Goal: Transaction & Acquisition: Book appointment/travel/reservation

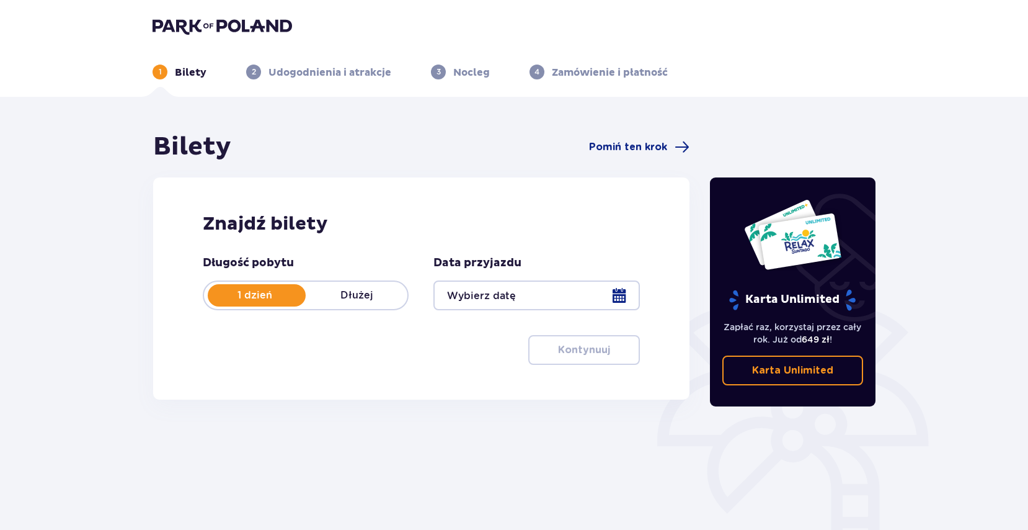
click at [617, 295] on div at bounding box center [537, 295] width 206 height 30
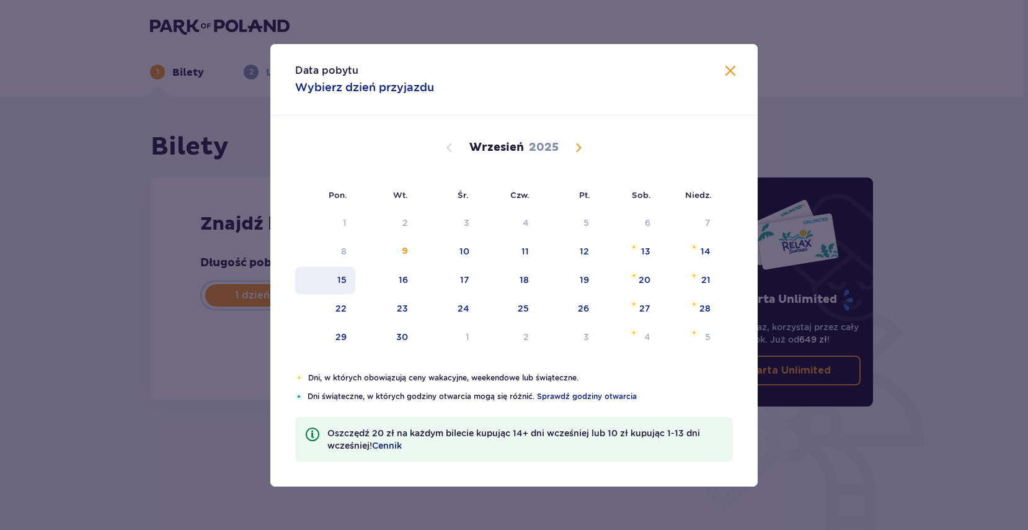
click at [336, 277] on div "15" at bounding box center [325, 280] width 60 height 27
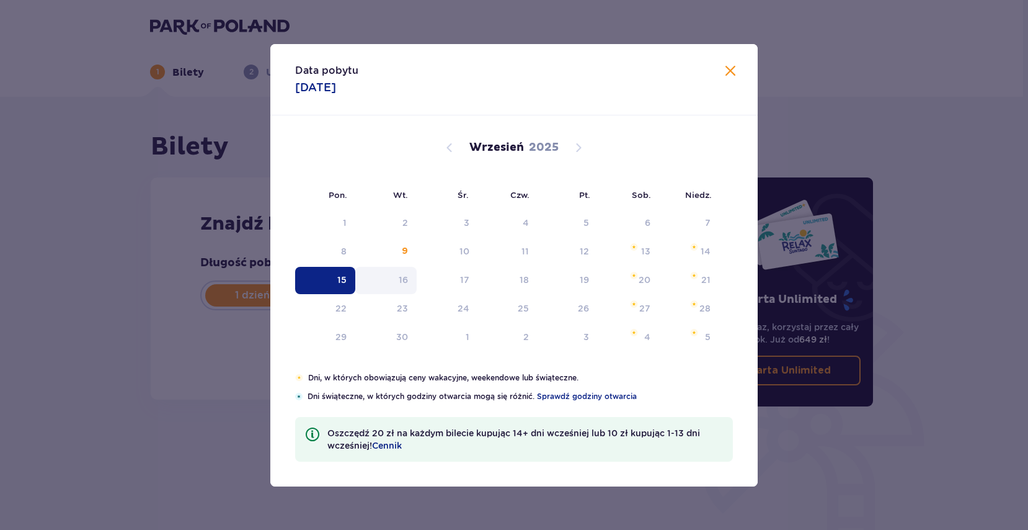
type input "[DATE]"
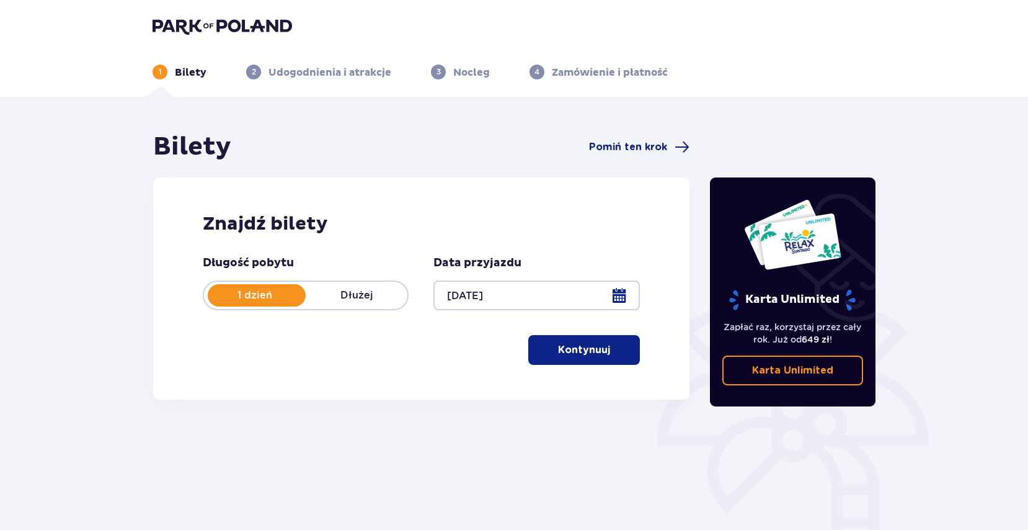
click at [605, 349] on span "button" at bounding box center [612, 349] width 15 height 15
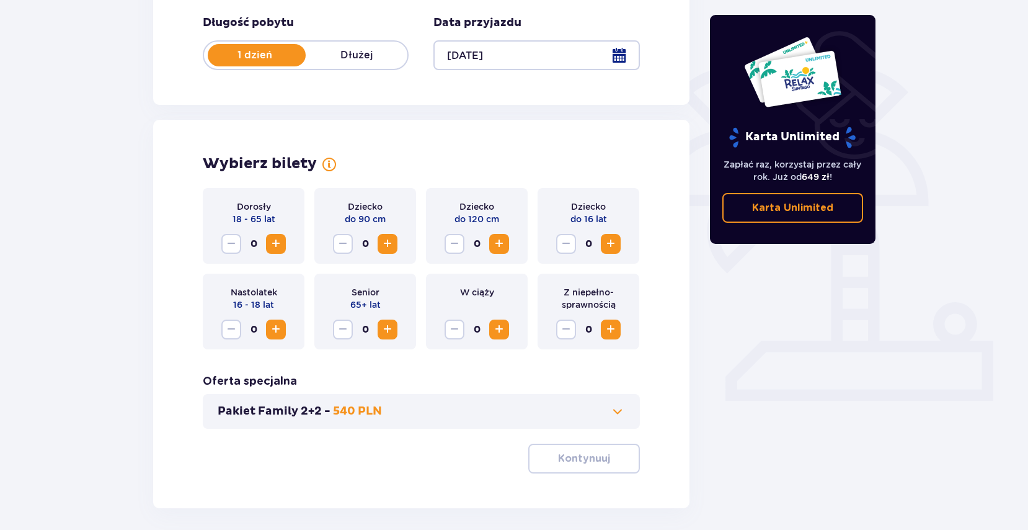
scroll to position [293, 0]
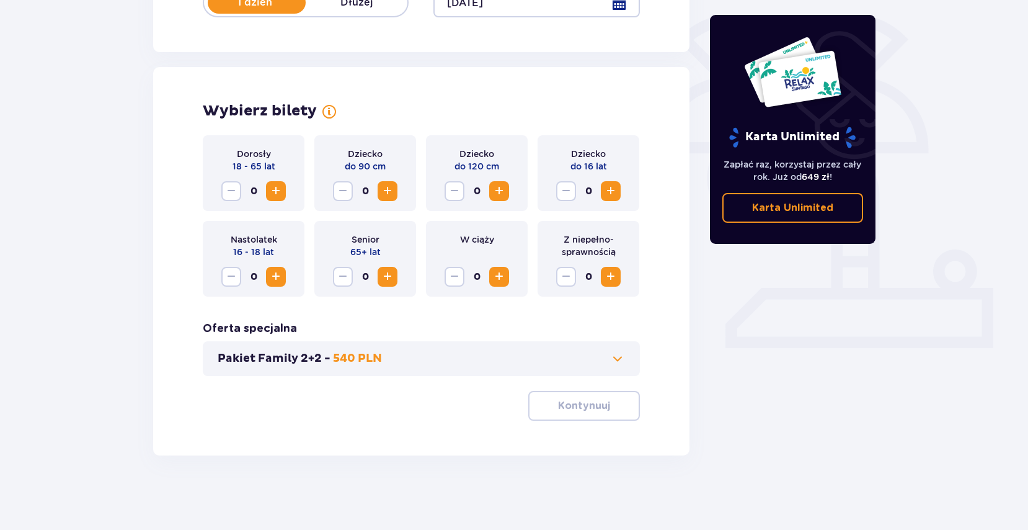
click at [272, 190] on span "Increase" at bounding box center [276, 191] width 15 height 15
click at [274, 194] on span "Increase" at bounding box center [276, 191] width 15 height 15
click at [607, 192] on span "Increase" at bounding box center [610, 191] width 15 height 15
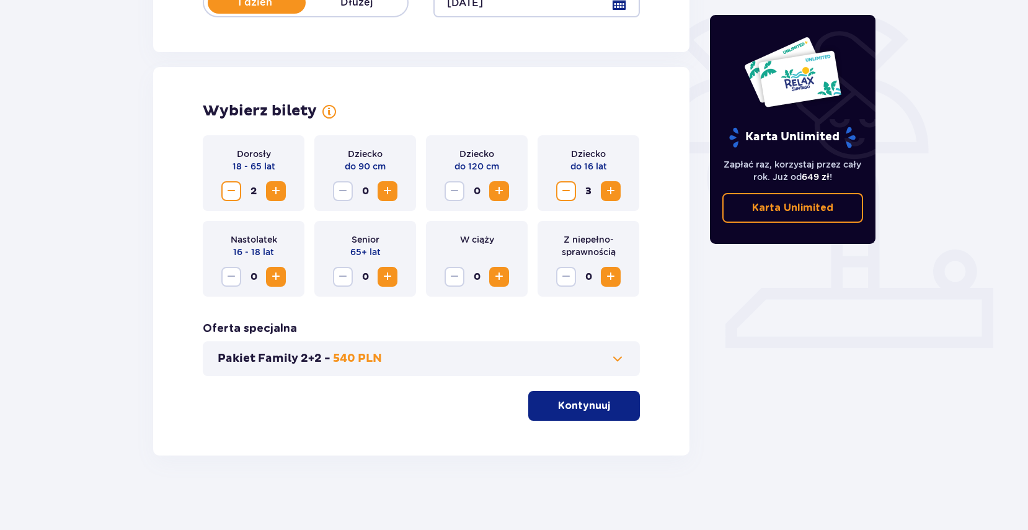
click at [616, 359] on span at bounding box center [617, 358] width 15 height 15
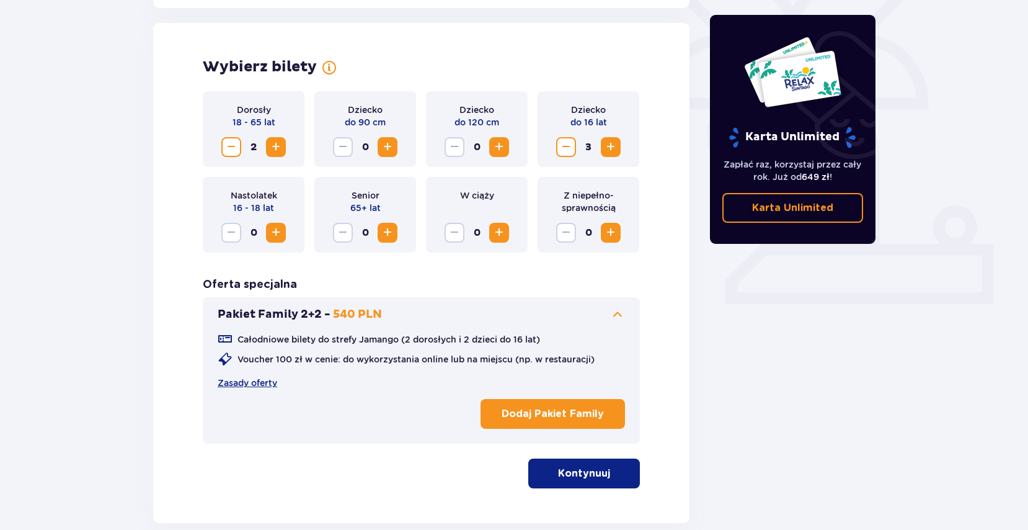
scroll to position [345, 0]
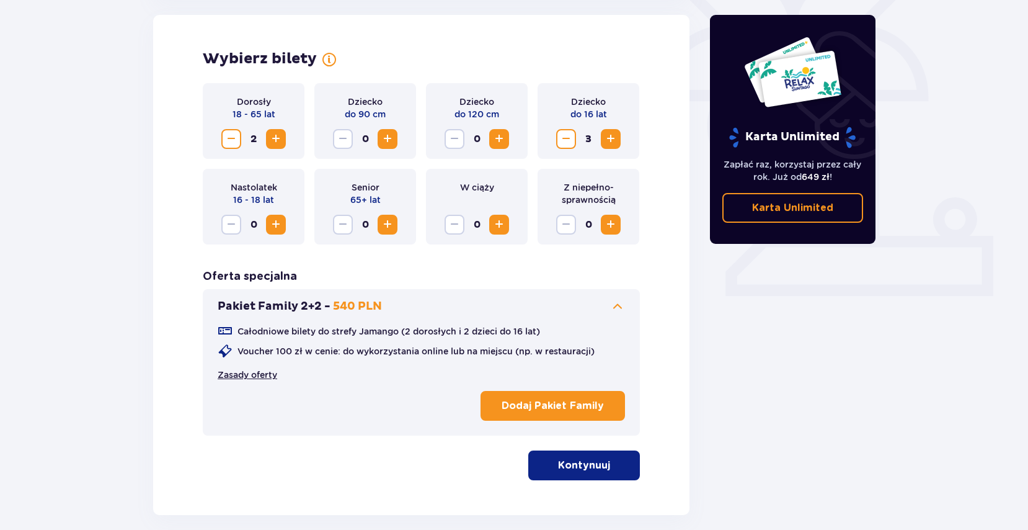
click at [250, 378] on link "Zasady oferty" at bounding box center [248, 374] width 60 height 12
click at [572, 407] on p "Dodaj Pakiet Family" at bounding box center [553, 406] width 102 height 14
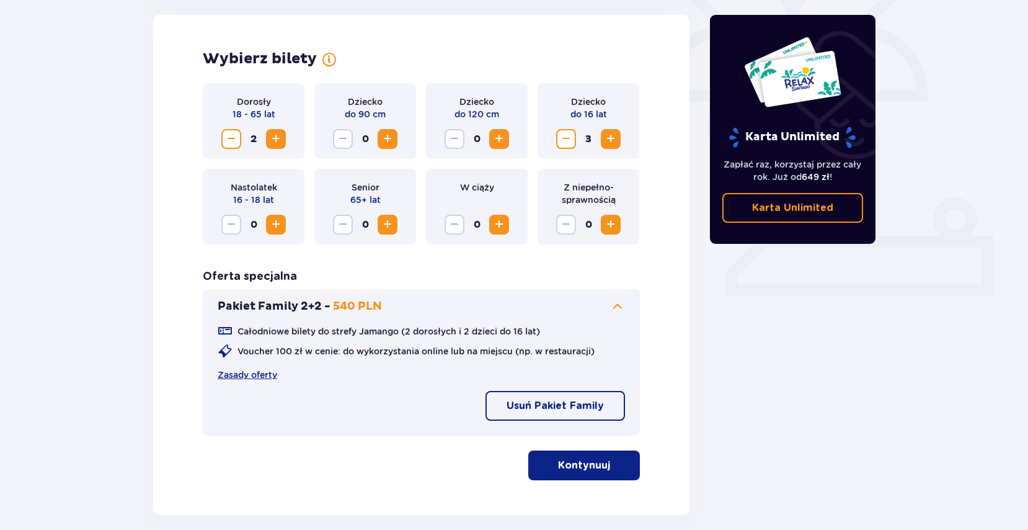
click at [225, 133] on span "Decrease" at bounding box center [231, 138] width 15 height 15
click at [228, 139] on span "Decrease" at bounding box center [231, 138] width 15 height 15
click at [570, 138] on span "Decrease" at bounding box center [566, 138] width 15 height 15
click at [570, 140] on span "Decrease" at bounding box center [566, 138] width 15 height 15
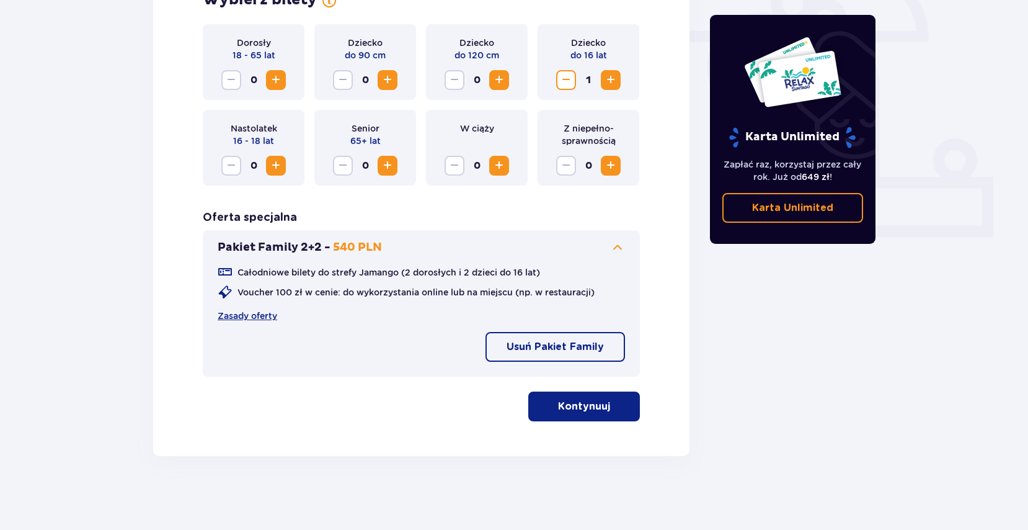
scroll to position [404, 0]
click at [584, 408] on p "Kontynuuj" at bounding box center [584, 406] width 52 height 14
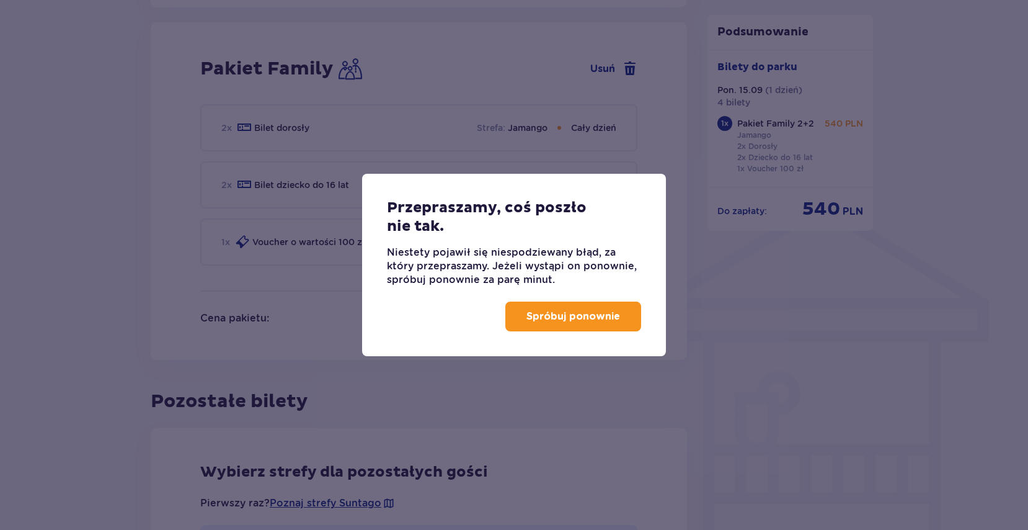
scroll to position [815, 0]
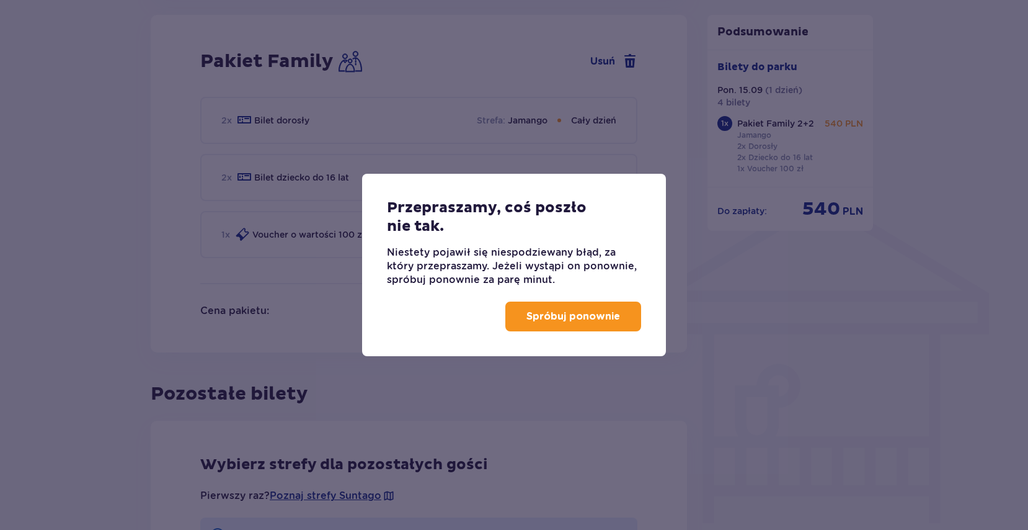
click at [596, 317] on p "Spróbuj ponownie" at bounding box center [574, 316] width 94 height 14
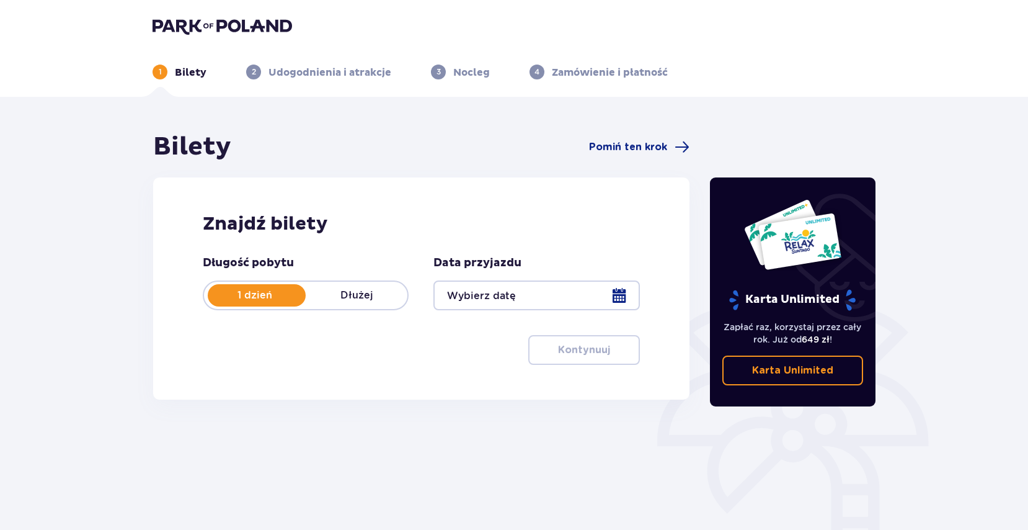
click at [612, 301] on div at bounding box center [537, 295] width 206 height 30
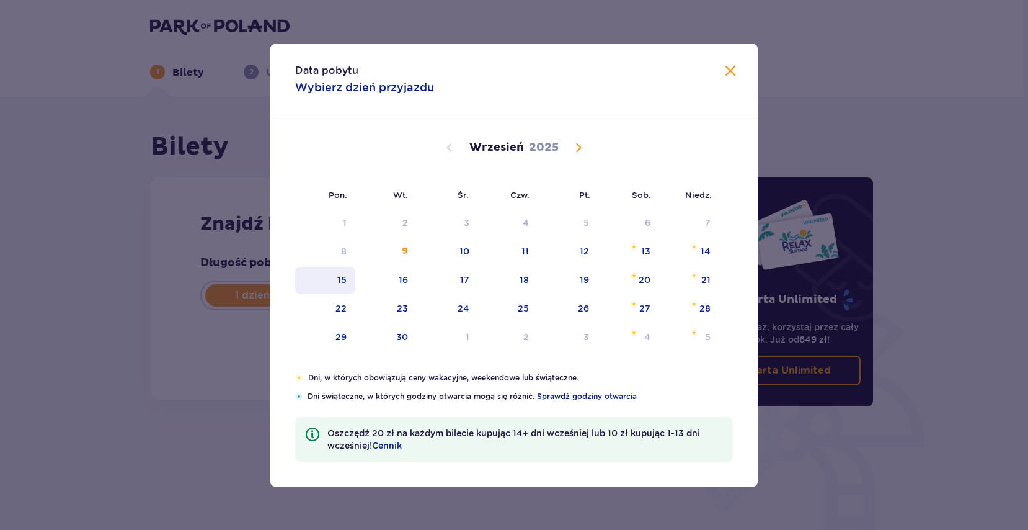
click at [342, 285] on div "15" at bounding box center [341, 280] width 9 height 12
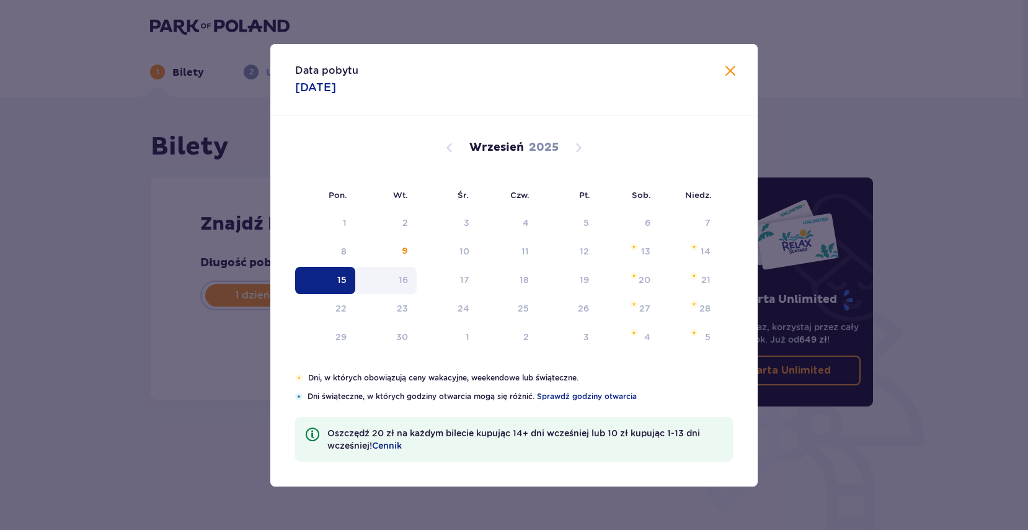
type input "[DATE]"
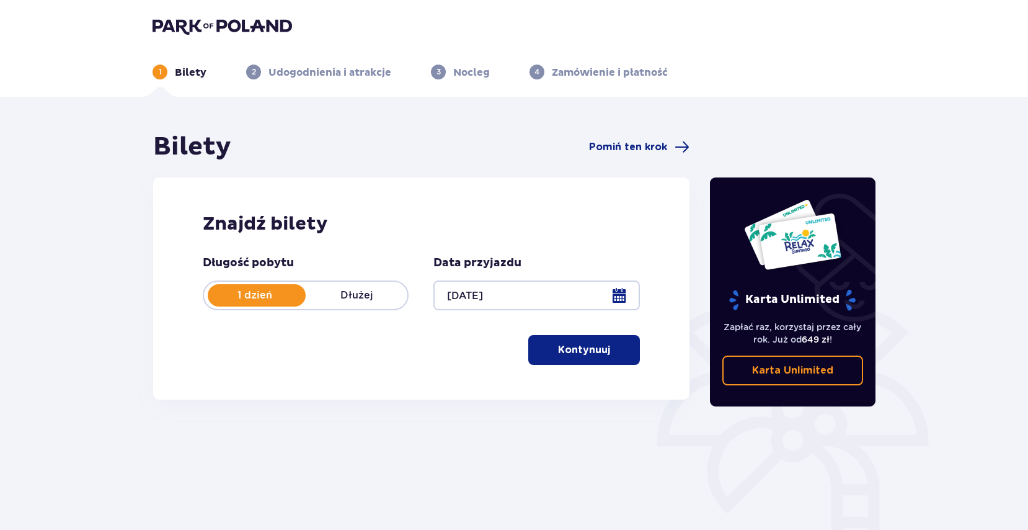
click at [597, 352] on p "Kontynuuj" at bounding box center [584, 350] width 52 height 14
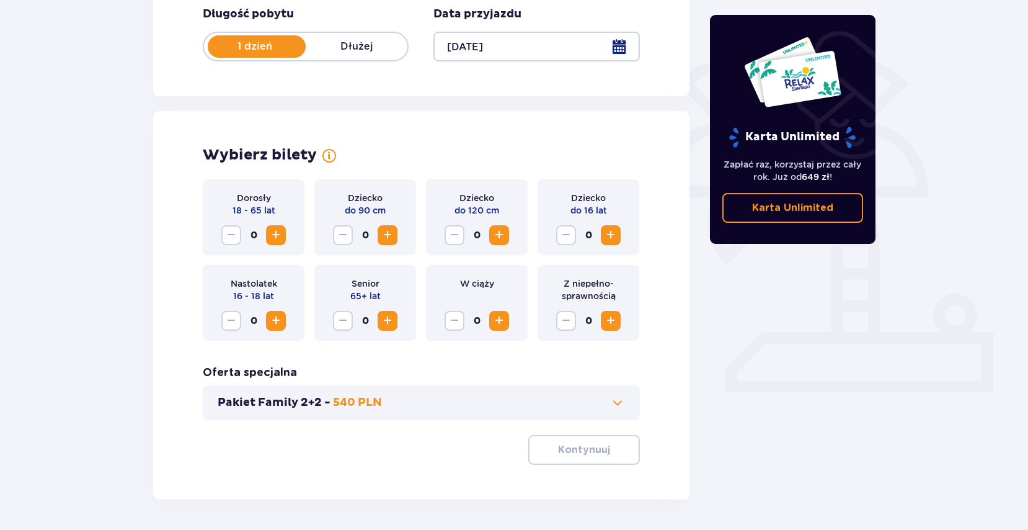
scroll to position [293, 0]
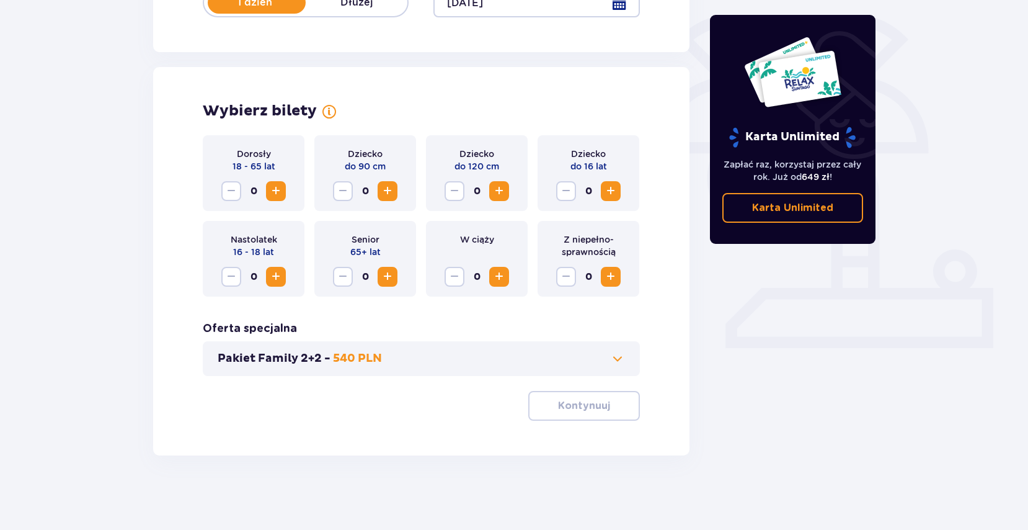
click at [624, 360] on span at bounding box center [617, 358] width 15 height 15
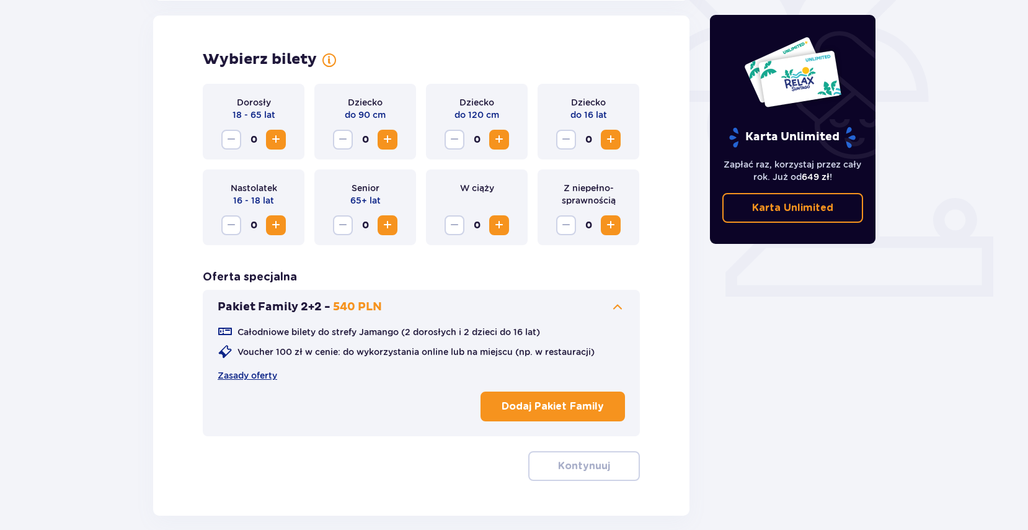
scroll to position [345, 0]
click at [603, 138] on button "Increase" at bounding box center [611, 139] width 20 height 20
click at [275, 142] on span "Increase" at bounding box center [276, 138] width 15 height 15
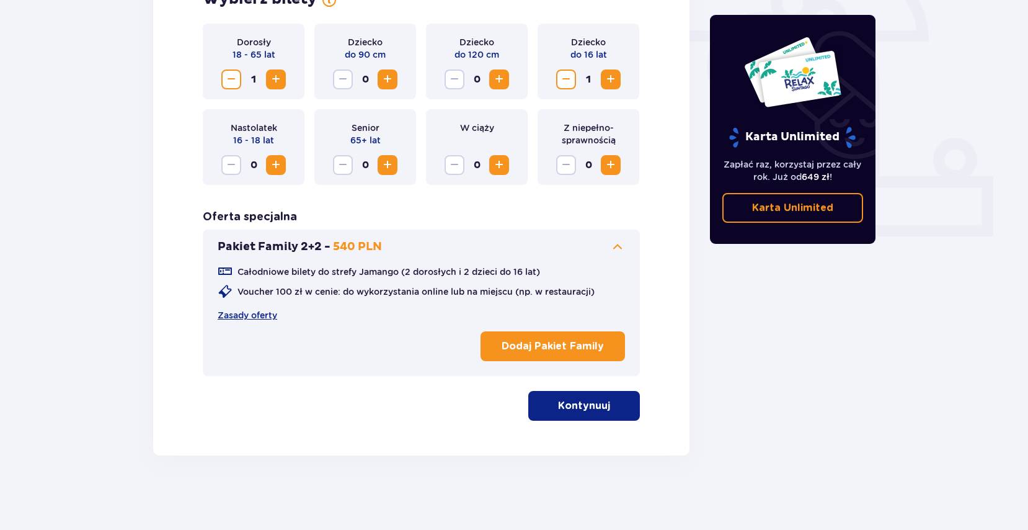
click at [601, 409] on button "Kontynuuj" at bounding box center [584, 406] width 112 height 30
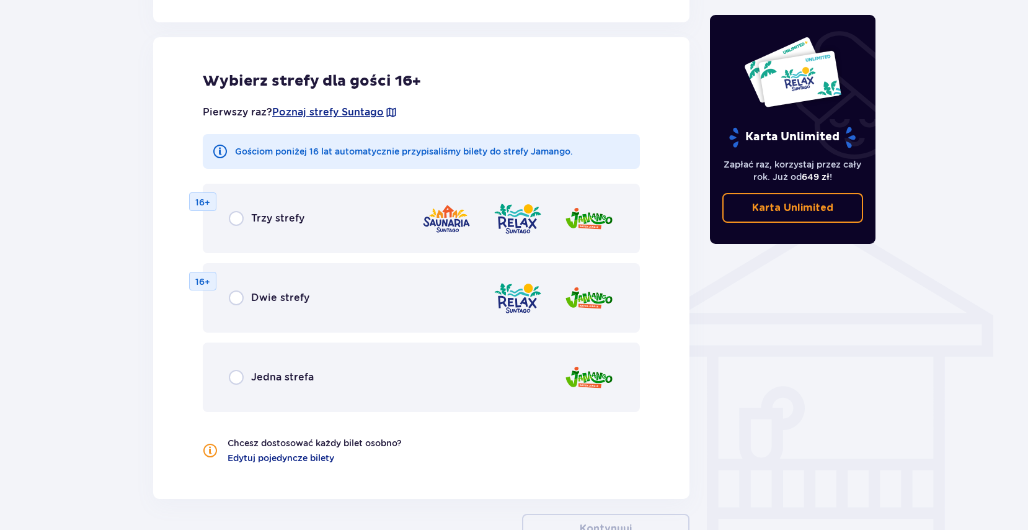
scroll to position [800, 0]
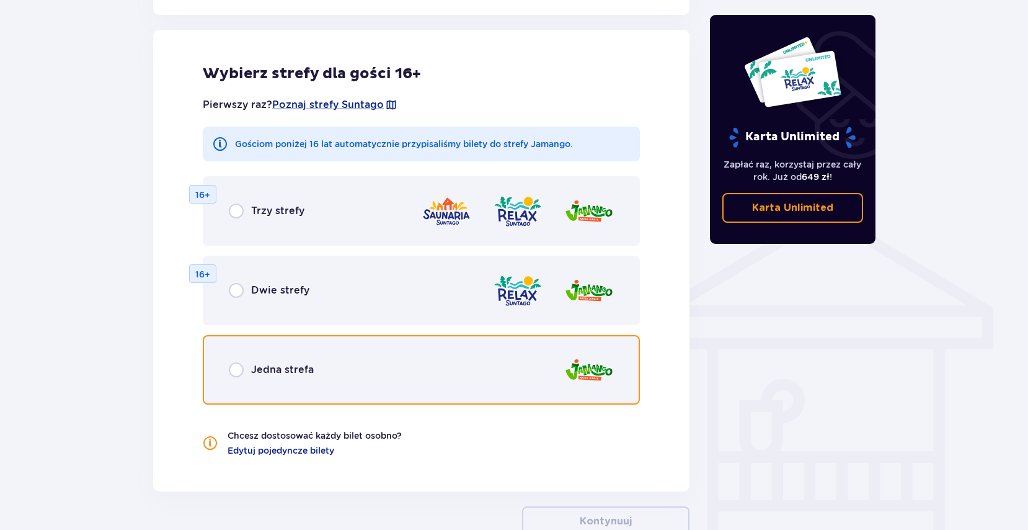
click at [237, 370] on input "radio" at bounding box center [236, 369] width 15 height 15
radio input "true"
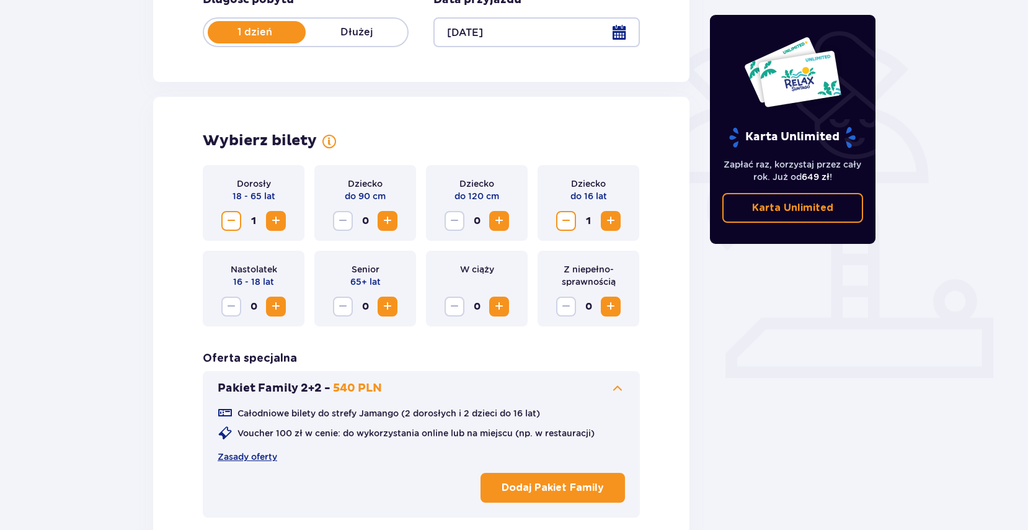
scroll to position [327, 0]
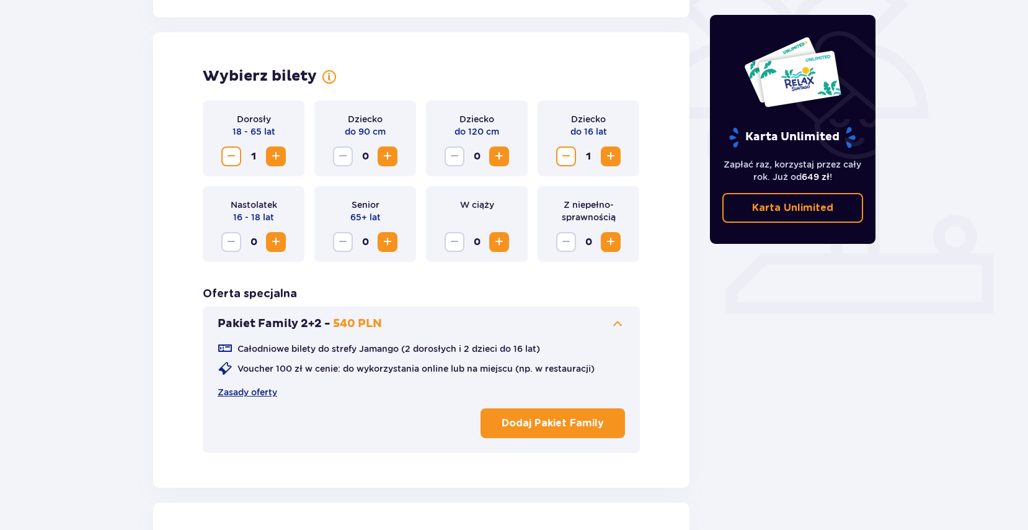
click at [580, 425] on p "Dodaj Pakiet Family" at bounding box center [553, 423] width 102 height 14
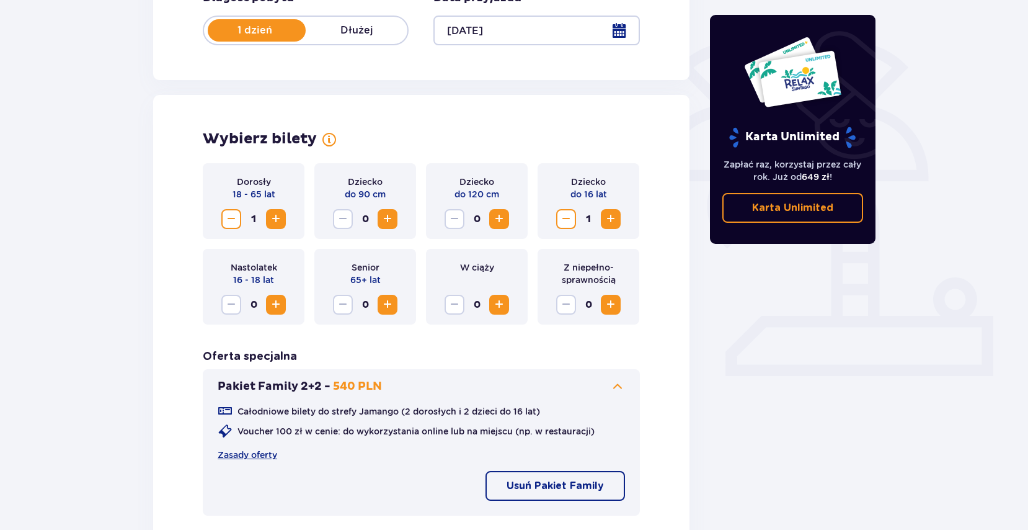
scroll to position [264, 0]
click at [234, 215] on span "Decrease" at bounding box center [231, 219] width 15 height 15
click at [585, 190] on p "do 16 lat" at bounding box center [589, 195] width 37 height 12
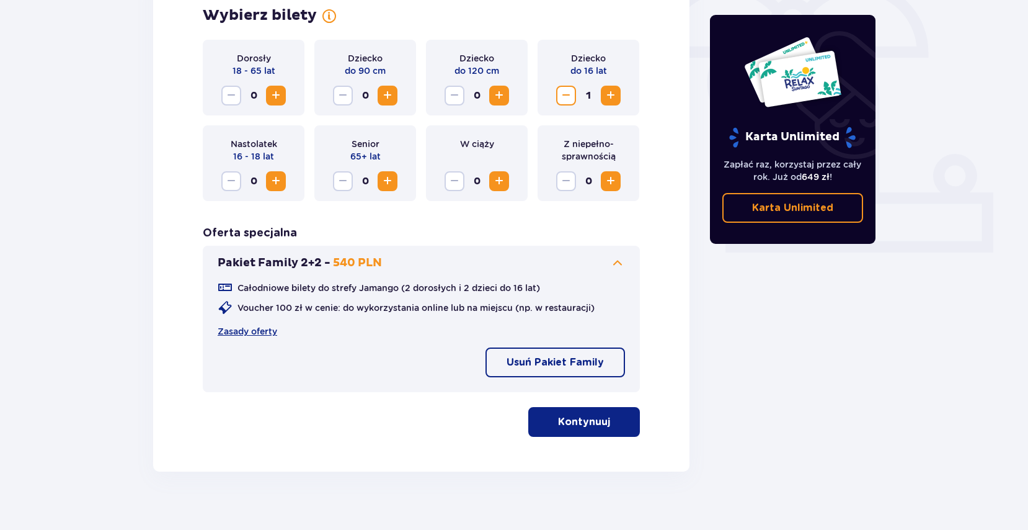
scroll to position [404, 0]
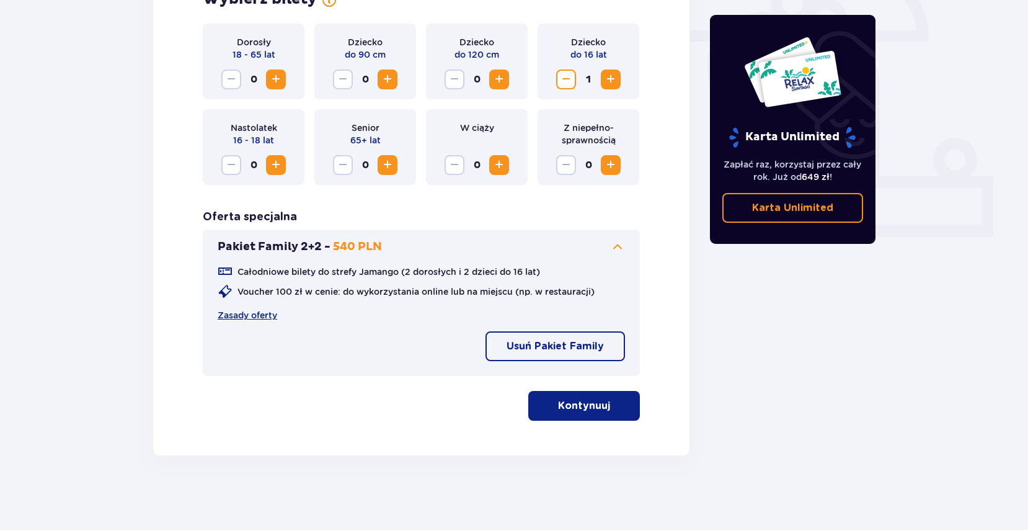
click at [594, 394] on button "Kontynuuj" at bounding box center [584, 406] width 112 height 30
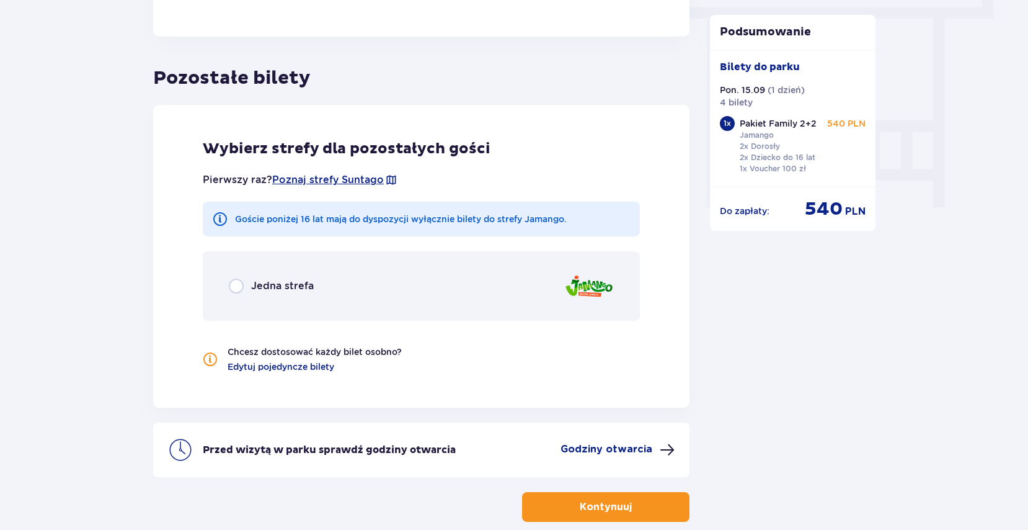
scroll to position [1197, 0]
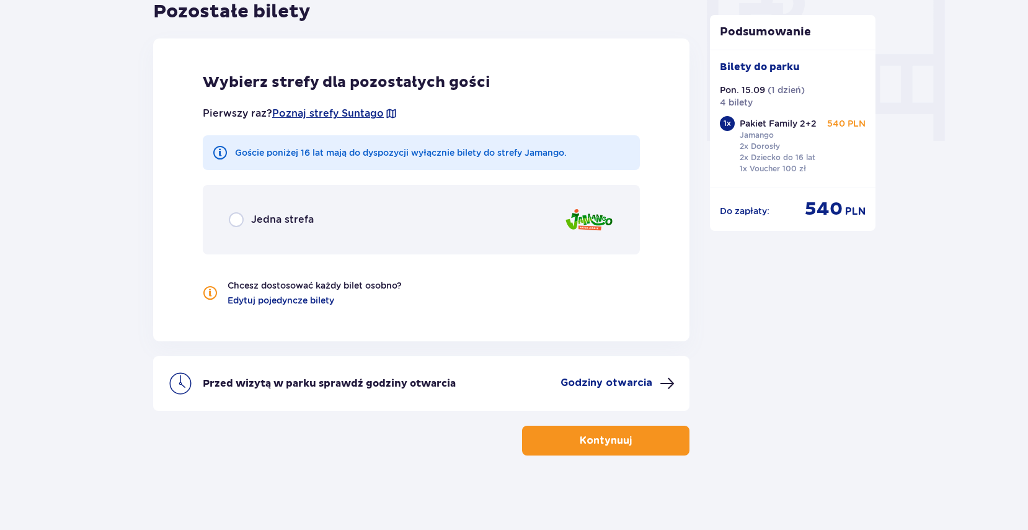
click at [633, 443] on span "button" at bounding box center [634, 440] width 15 height 15
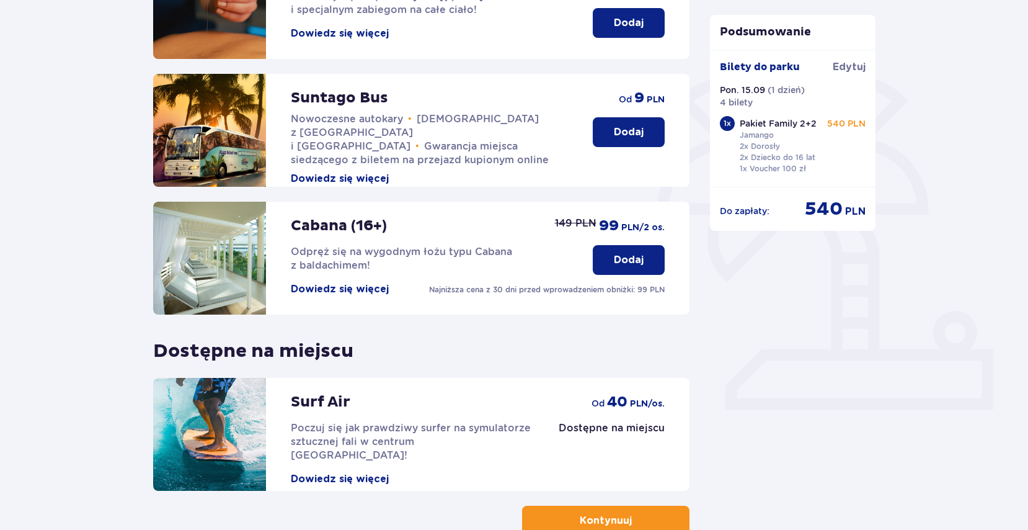
scroll to position [253, 0]
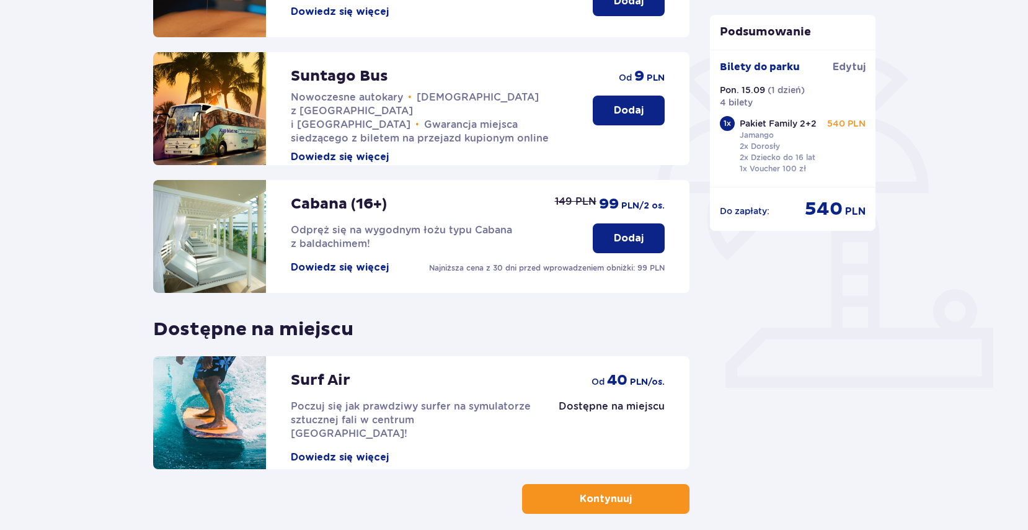
click at [647, 112] on button "Dodaj" at bounding box center [629, 111] width 72 height 30
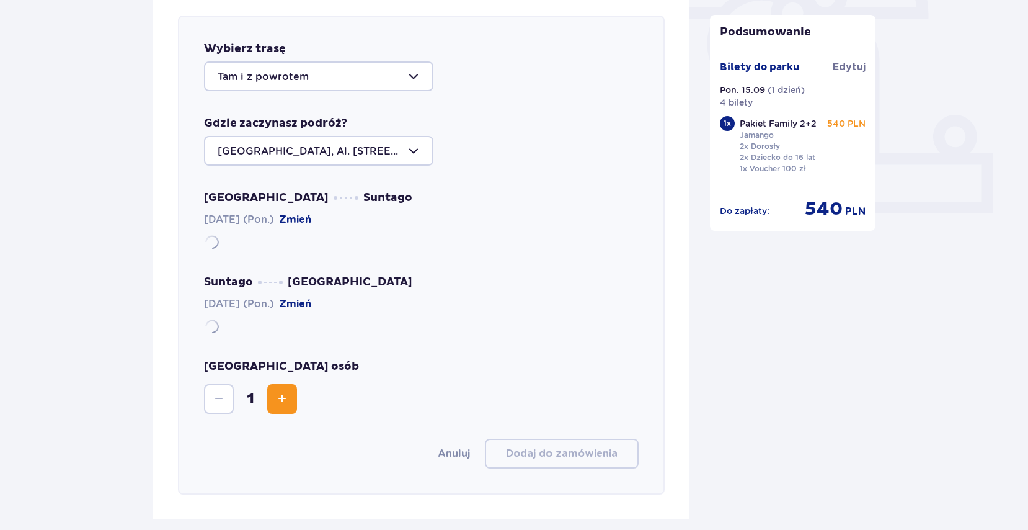
scroll to position [428, 0]
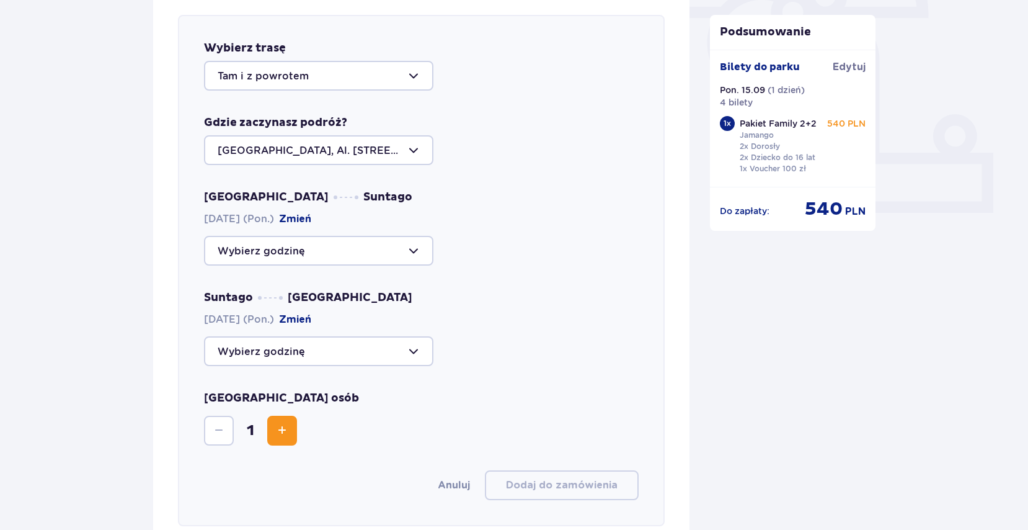
click at [420, 155] on div at bounding box center [318, 150] width 229 height 30
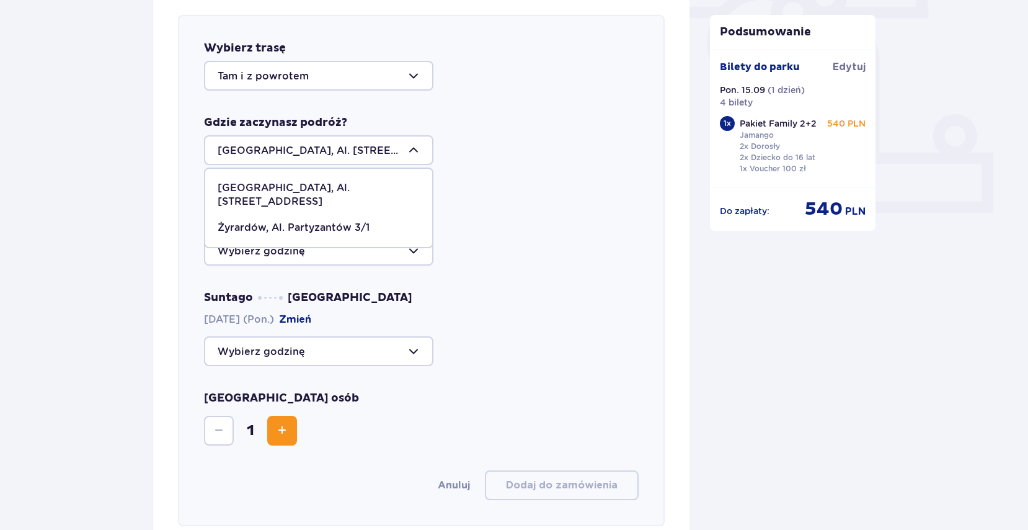
click at [360, 221] on p "Żyrardów, Al. Partyzantów 3/1" at bounding box center [294, 228] width 152 height 14
type input "Żyrardów, Al. Partyzantów 3/1"
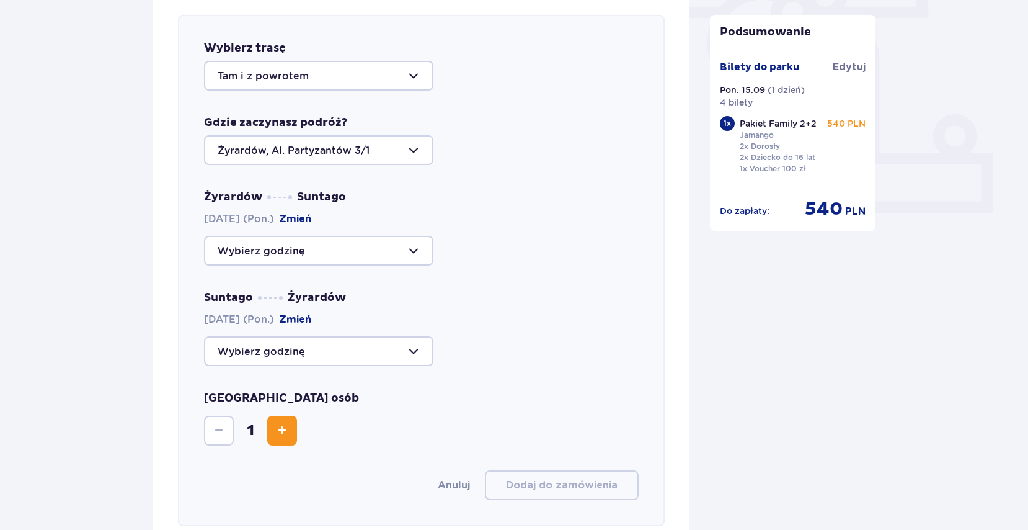
click at [392, 255] on div at bounding box center [318, 251] width 229 height 30
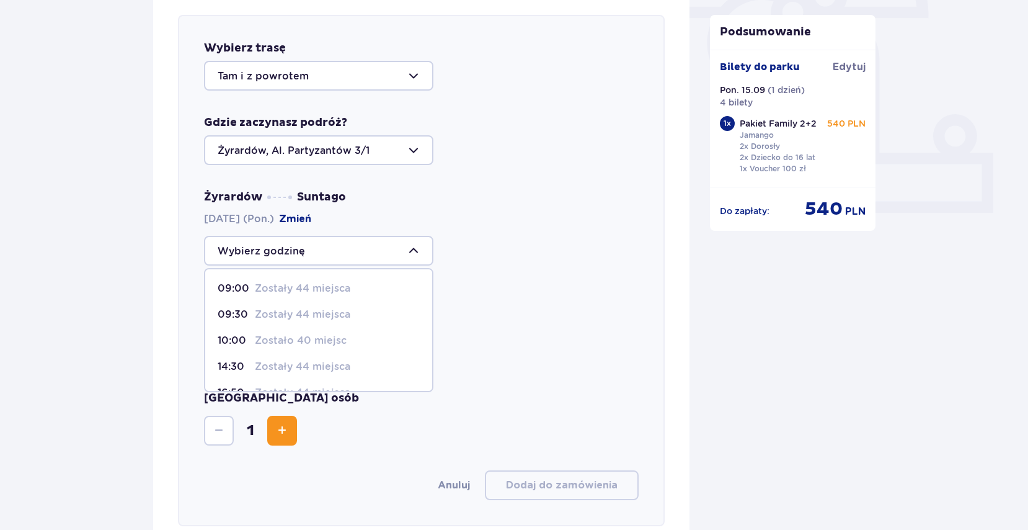
click at [351, 292] on div "09:00 Zostały 44 miejsca" at bounding box center [319, 289] width 202 height 14
type input "09:00"
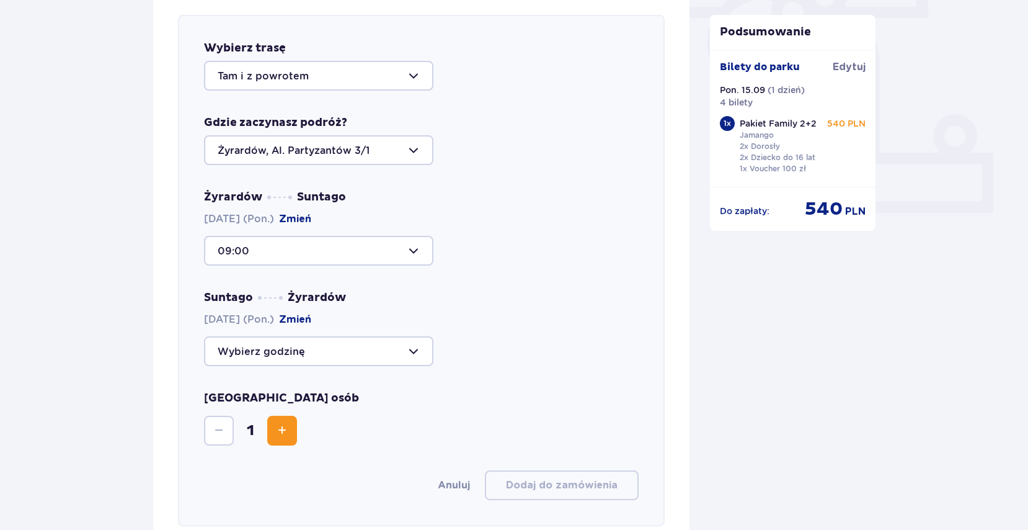
click at [406, 353] on div at bounding box center [318, 351] width 229 height 30
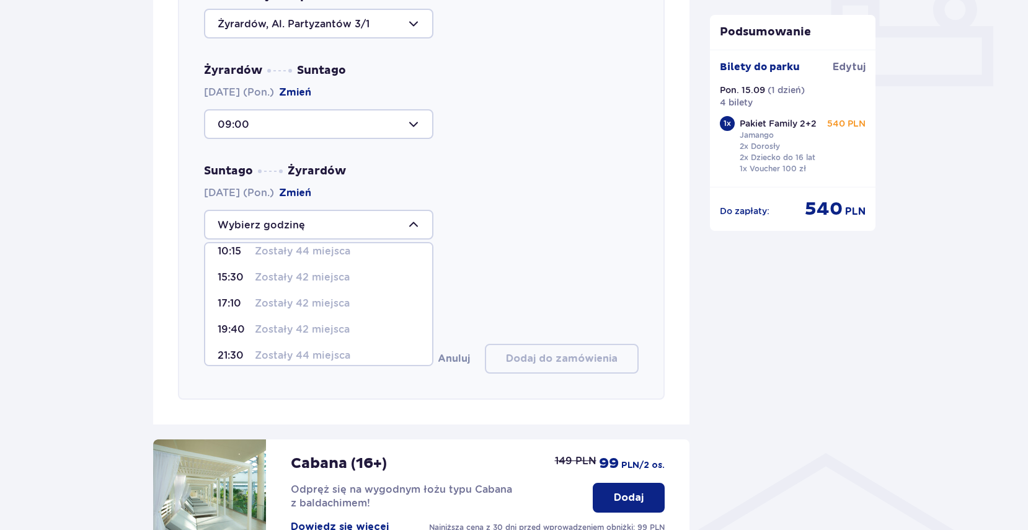
scroll to position [73, 0]
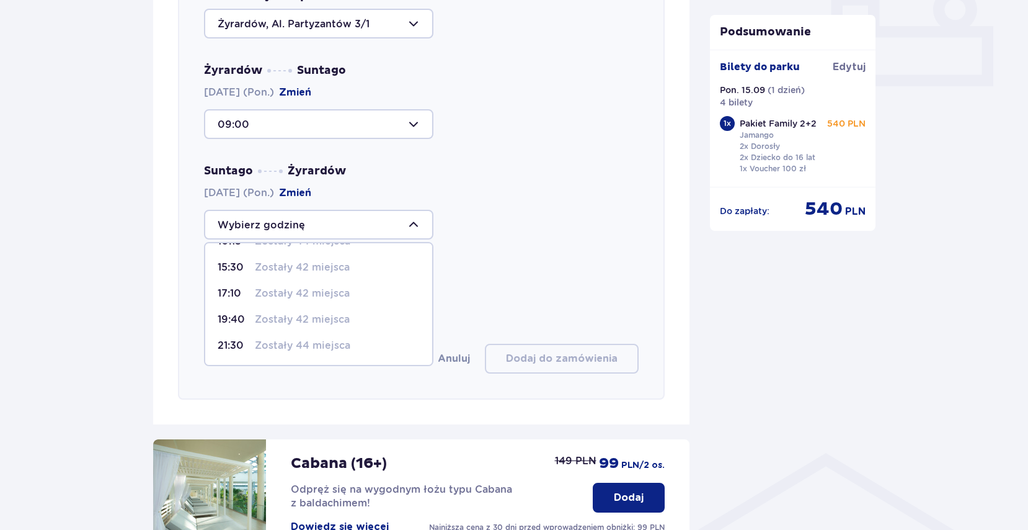
click at [311, 291] on p "Zostały 42 miejsca" at bounding box center [302, 294] width 95 height 14
type input "17:10"
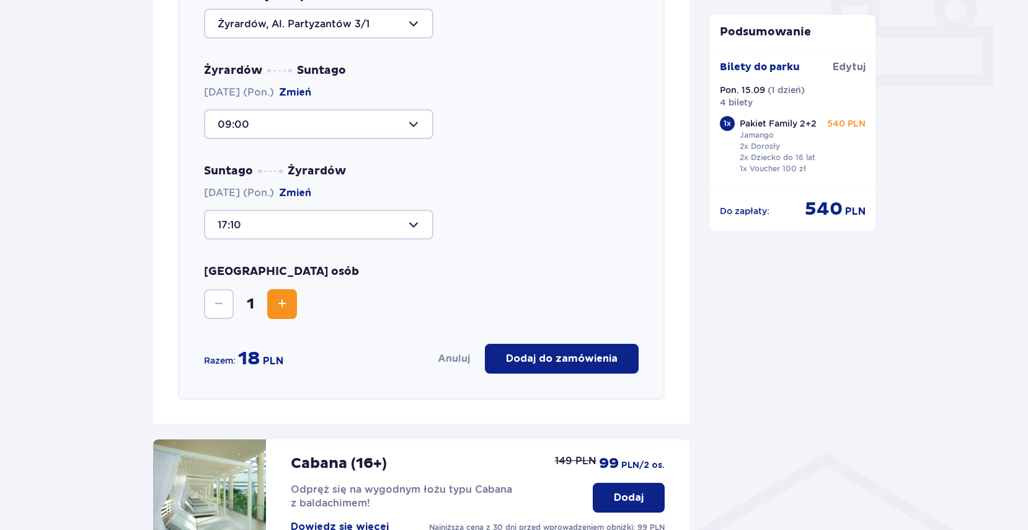
click at [288, 306] on span "Increase" at bounding box center [282, 303] width 15 height 15
click at [567, 358] on p "Dodaj do zamówienia" at bounding box center [562, 359] width 112 height 14
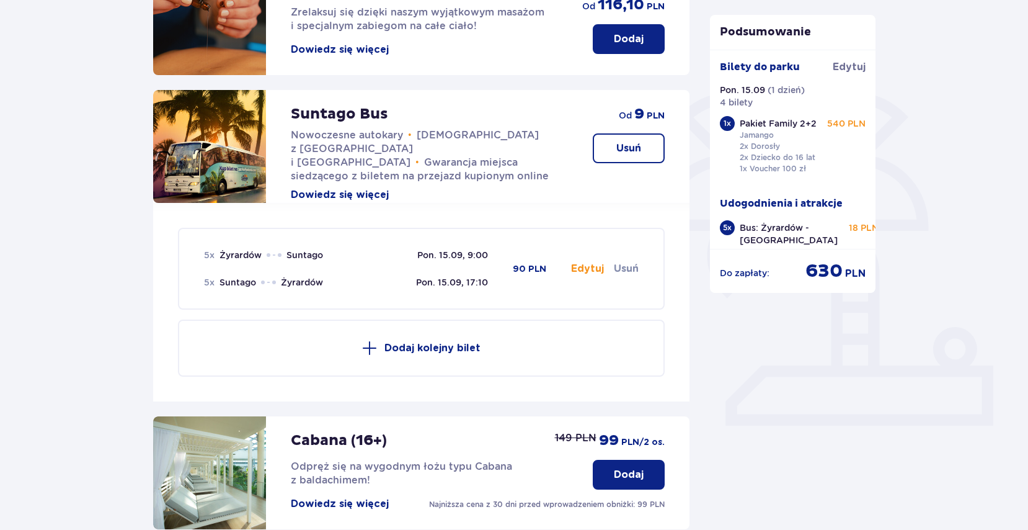
scroll to position [194, 0]
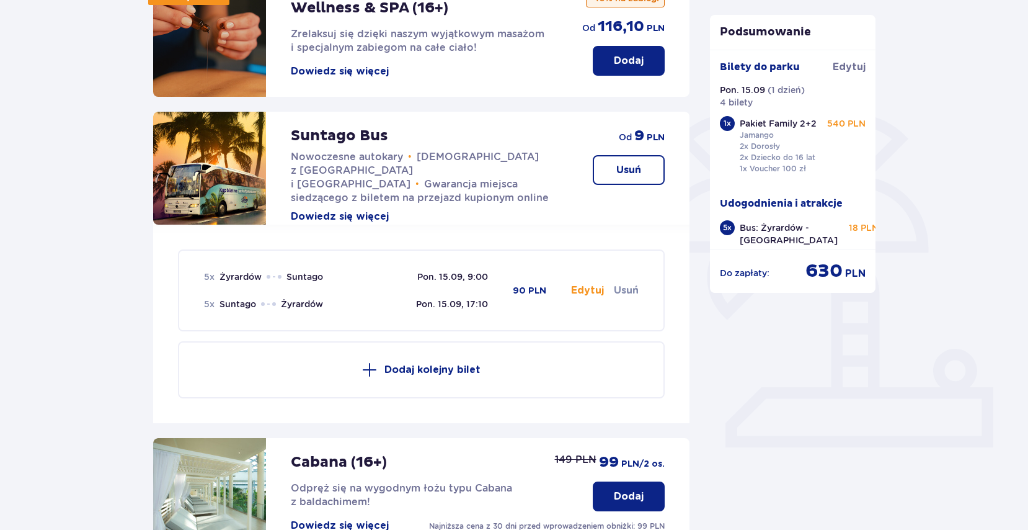
click at [448, 367] on p "Dodaj kolejny bilet" at bounding box center [433, 370] width 96 height 14
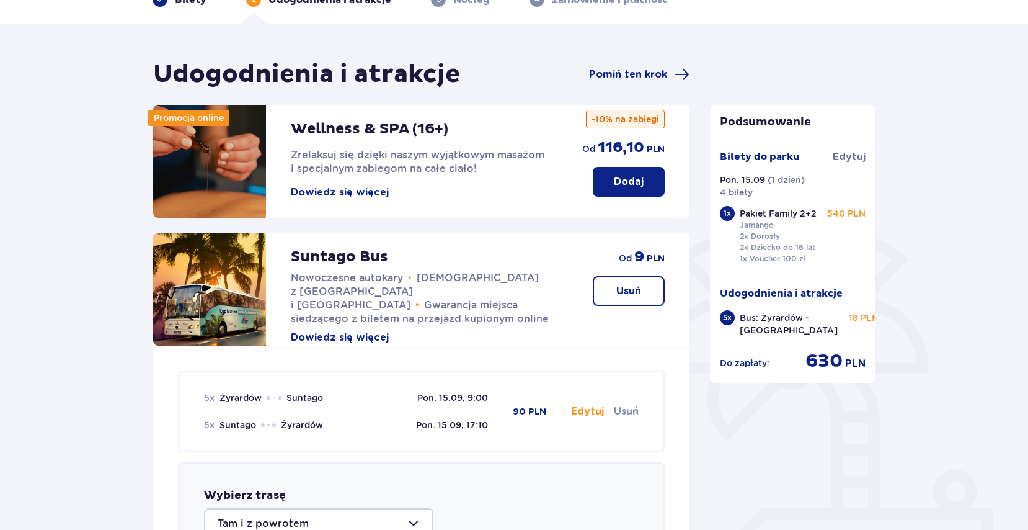
scroll to position [0, 0]
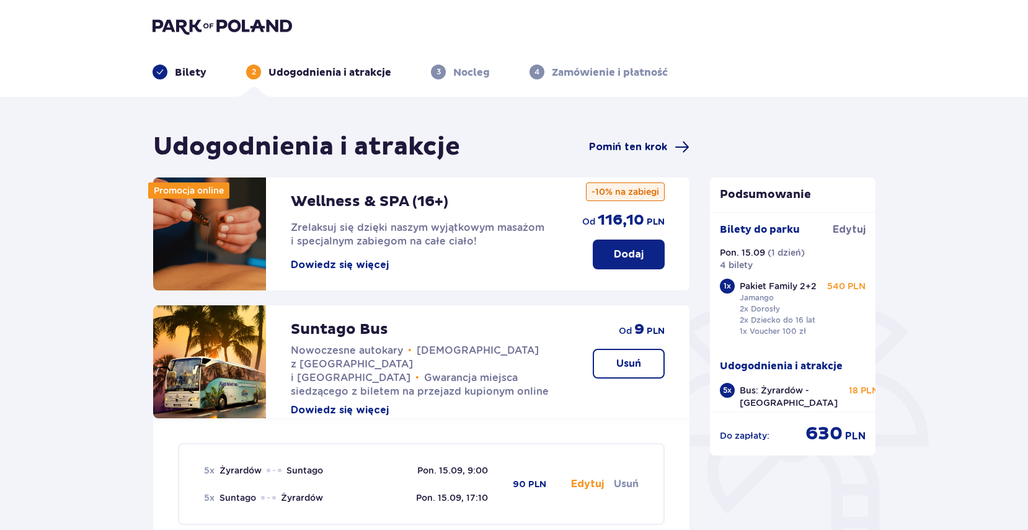
click at [643, 146] on span "Pomiń ten krok" at bounding box center [628, 147] width 78 height 14
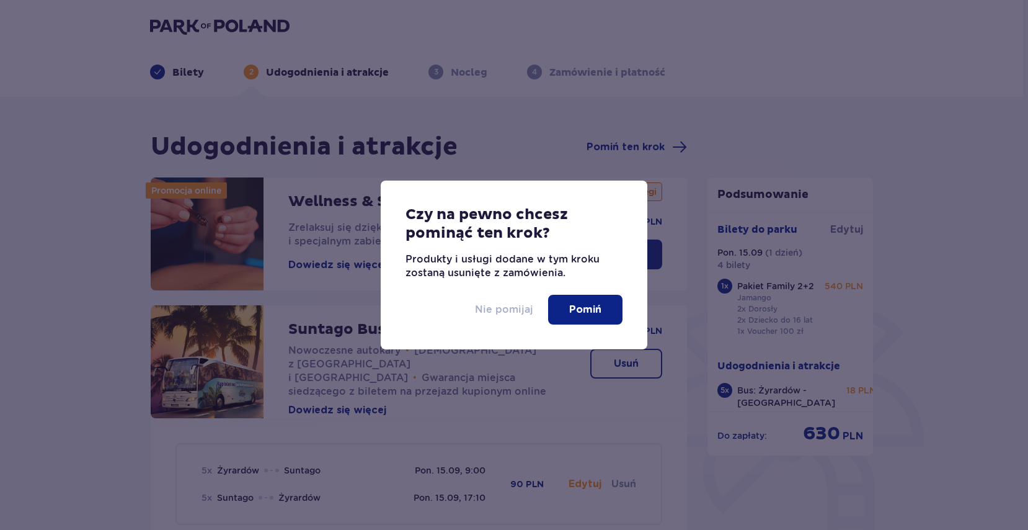
click at [514, 309] on p "Nie pomijaj" at bounding box center [504, 310] width 58 height 14
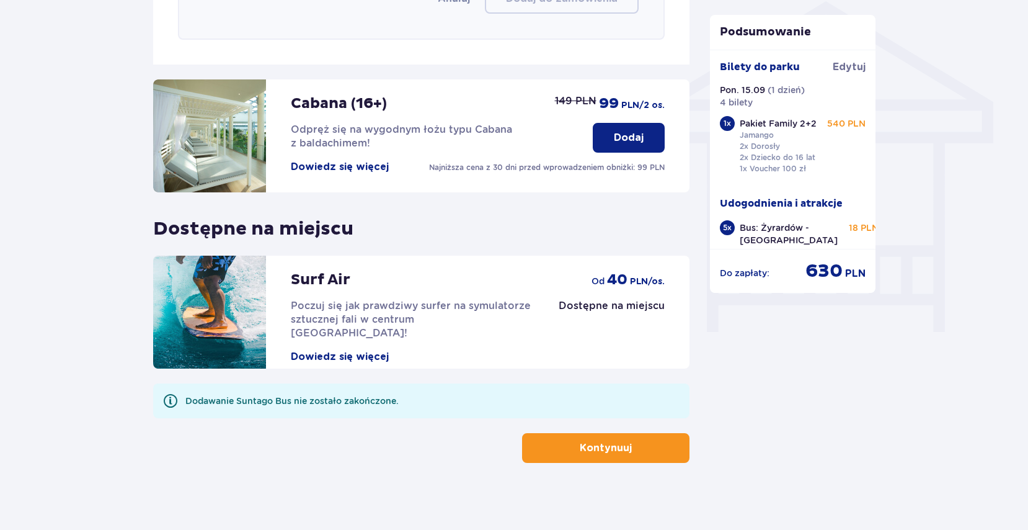
scroll to position [1013, 0]
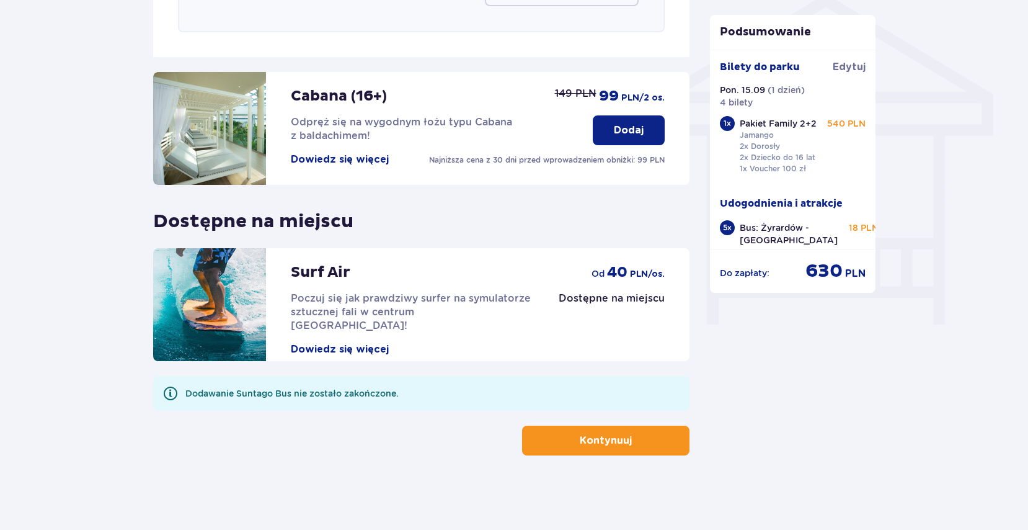
click at [616, 450] on button "Kontynuuj" at bounding box center [605, 440] width 167 height 30
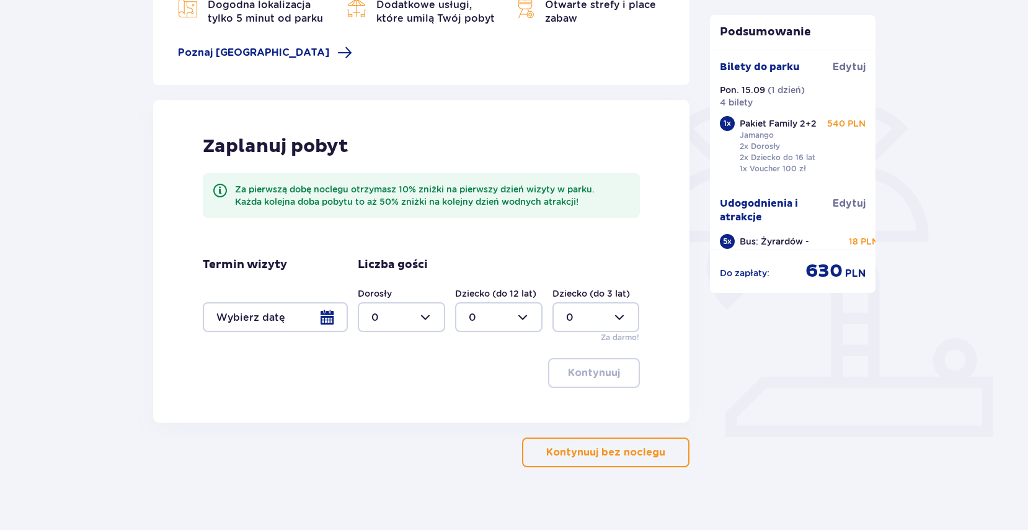
scroll to position [216, 0]
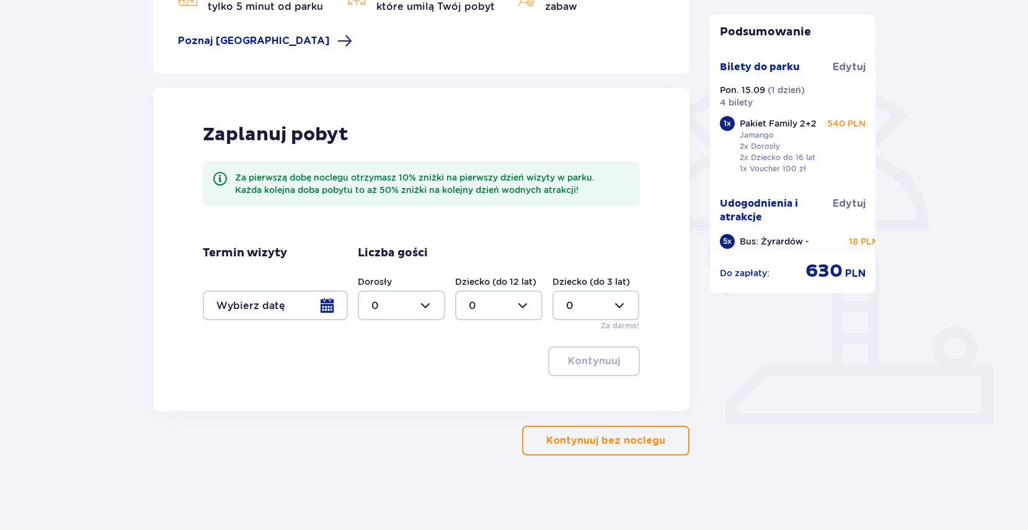
click at [651, 450] on button "Kontynuuj bez noclegu" at bounding box center [605, 440] width 167 height 30
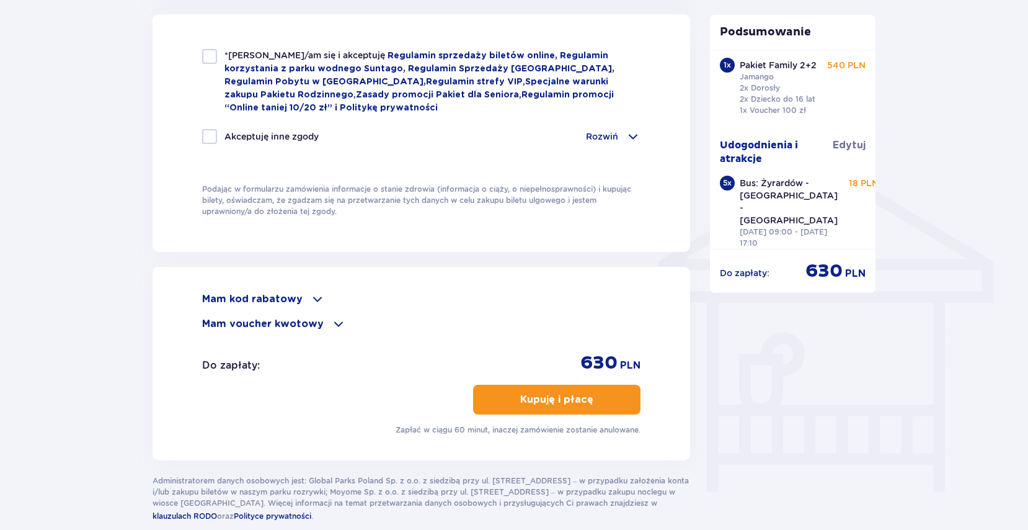
scroll to position [910, 0]
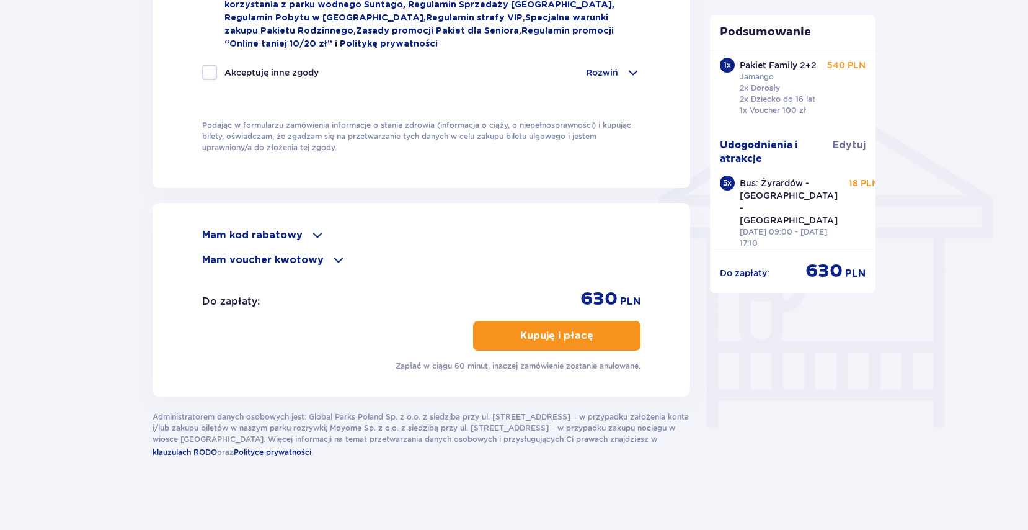
click at [301, 230] on div "Mam kod rabatowy" at bounding box center [421, 235] width 438 height 15
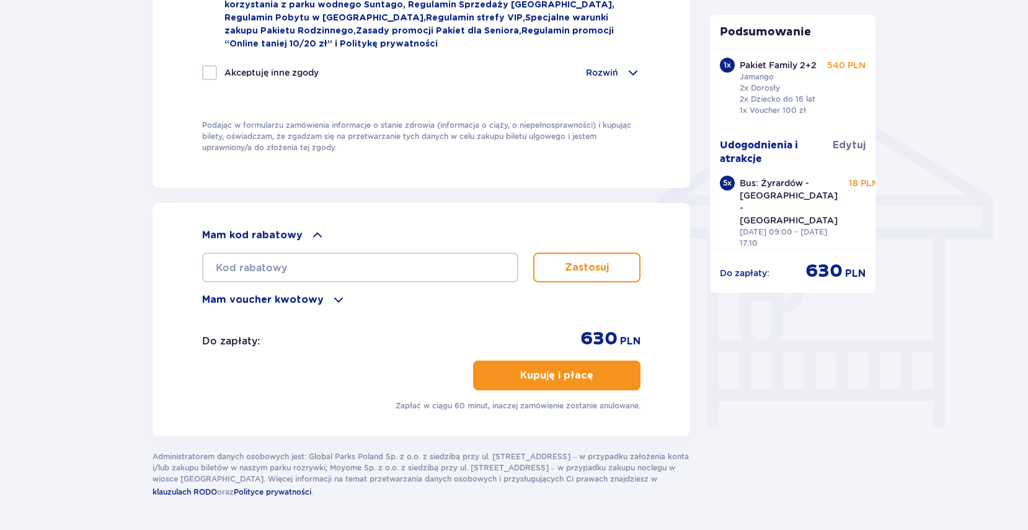
click at [322, 295] on div "Mam voucher kwotowy" at bounding box center [421, 299] width 438 height 15
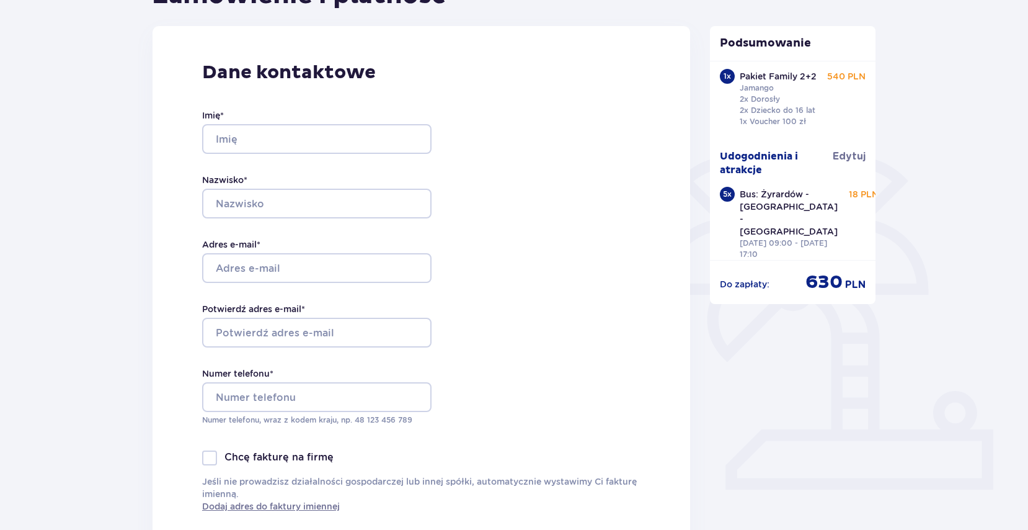
scroll to position [0, 0]
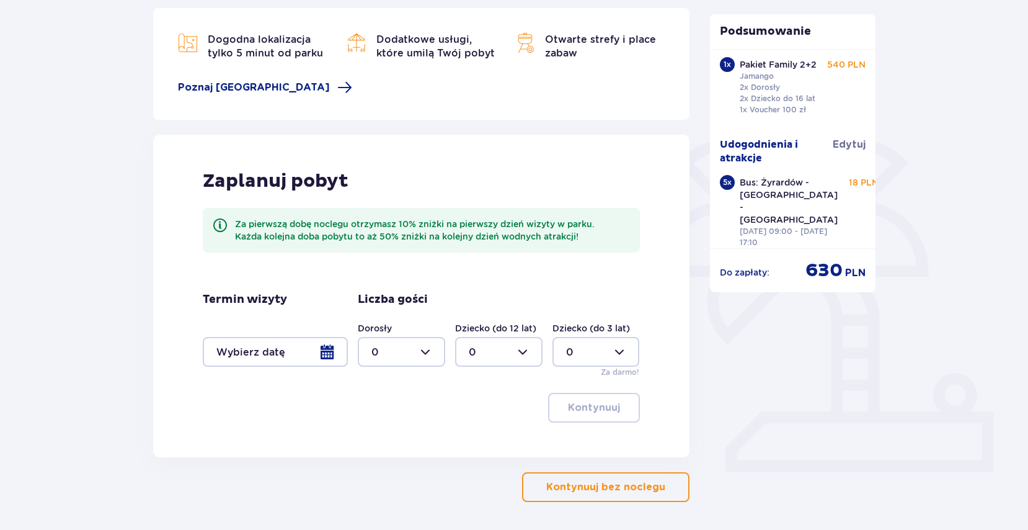
scroll to position [171, 0]
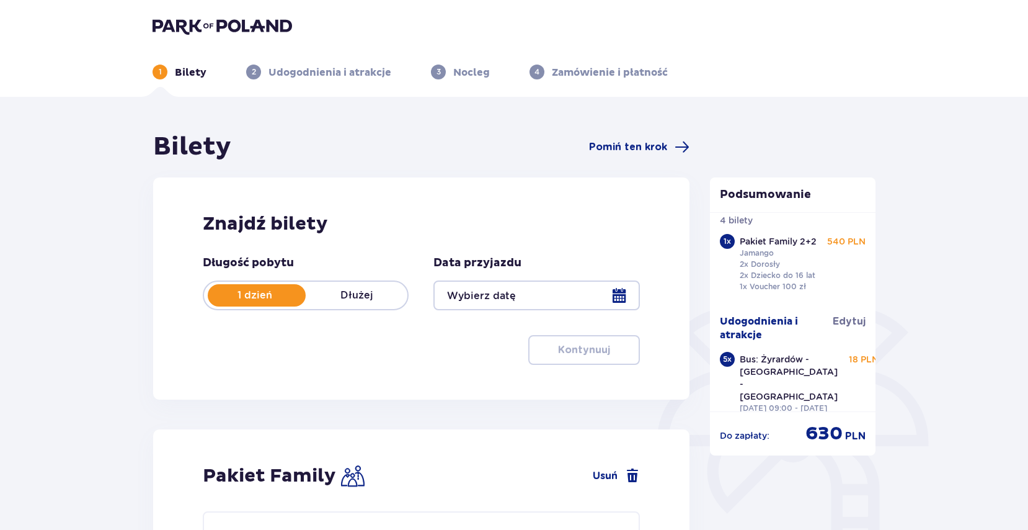
type input "15.09.25"
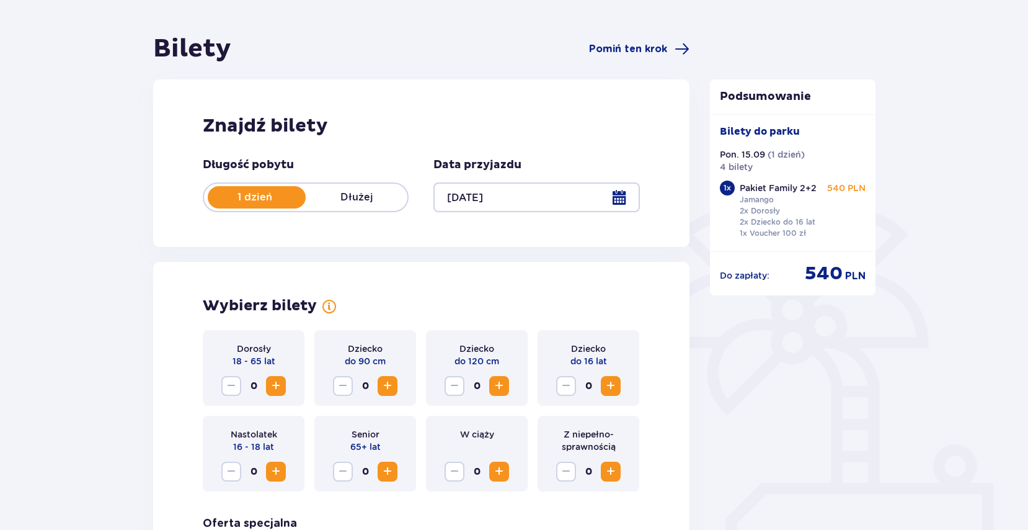
scroll to position [190, 0]
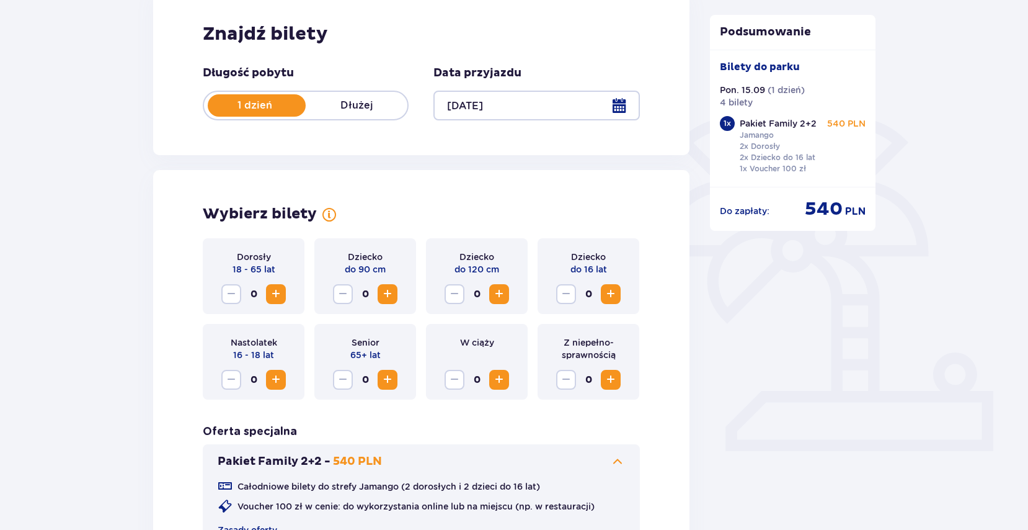
click at [611, 295] on span "Increase" at bounding box center [610, 294] width 15 height 15
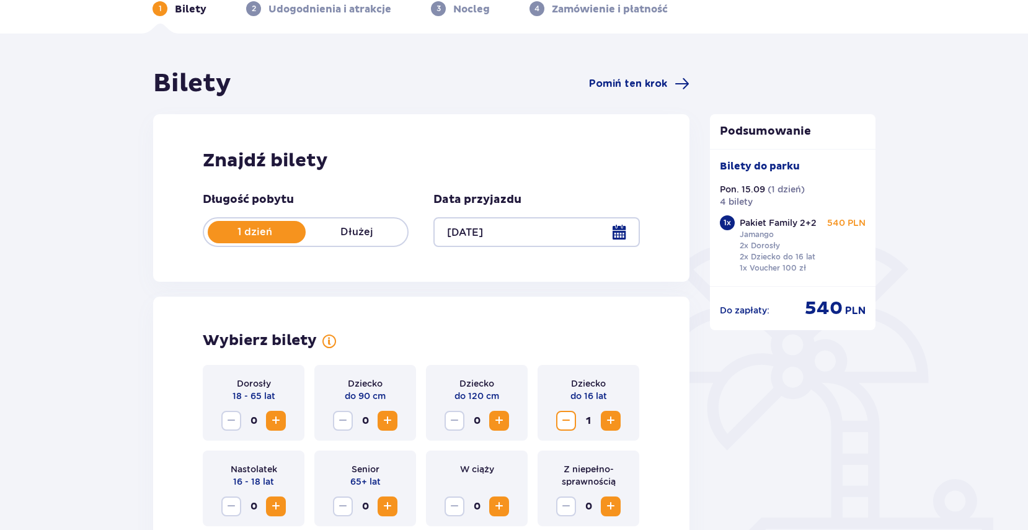
scroll to position [0, 0]
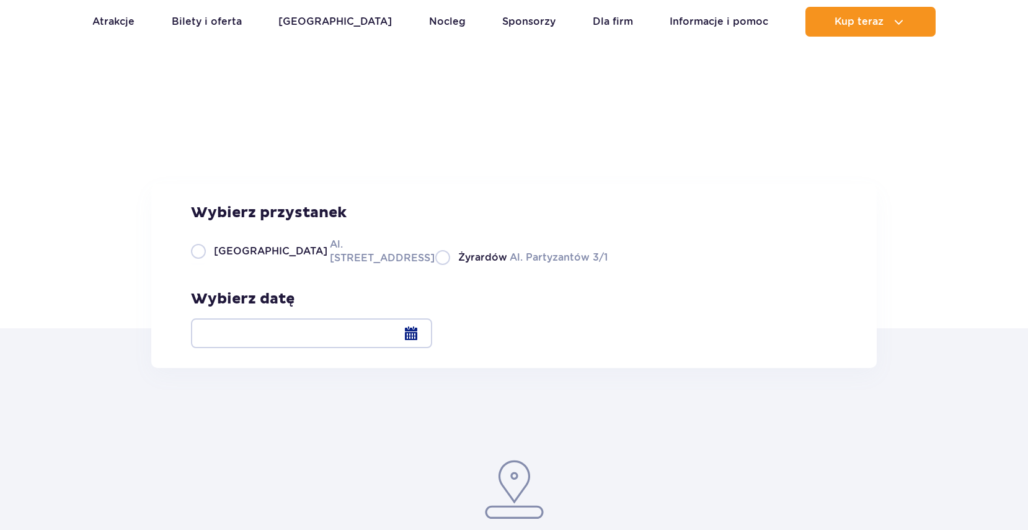
scroll to position [443, 0]
